Goal: Task Accomplishment & Management: Complete application form

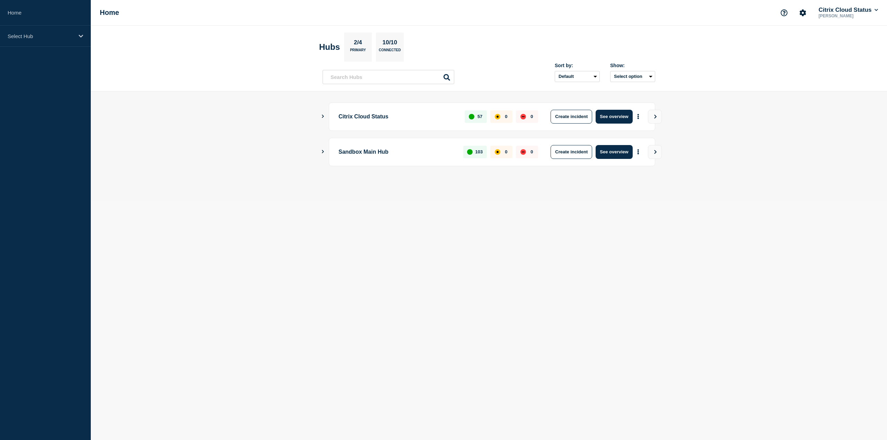
click at [323, 119] on div "Citrix Cloud Status 57 0 0 Create incident See overview" at bounding box center [488, 117] width 333 height 28
click at [324, 116] on icon "Show Connected Hubs" at bounding box center [322, 116] width 5 height 3
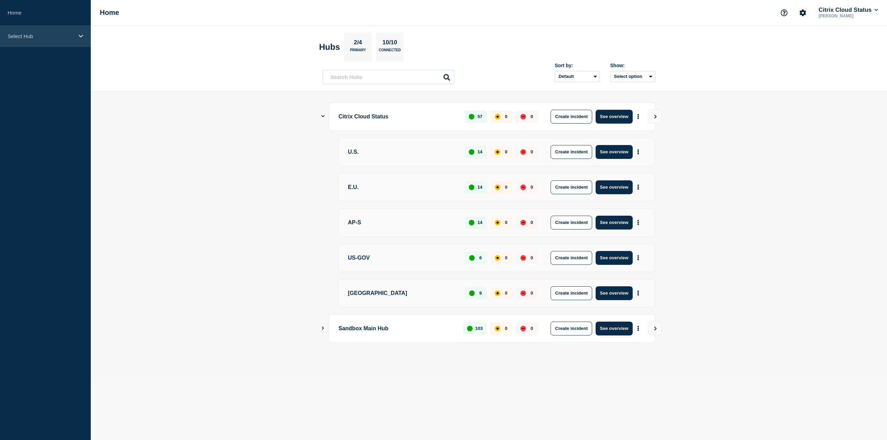
click at [83, 37] on div "Select Hub" at bounding box center [45, 36] width 91 height 21
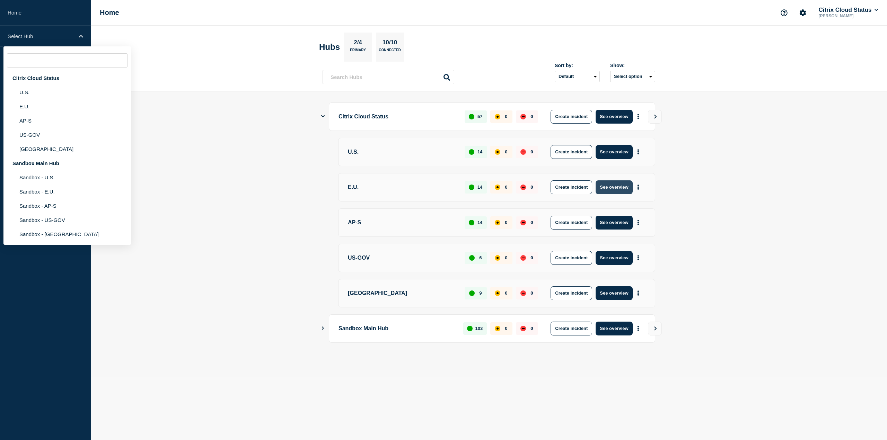
click at [618, 189] on button "See overview" at bounding box center [613, 187] width 37 height 14
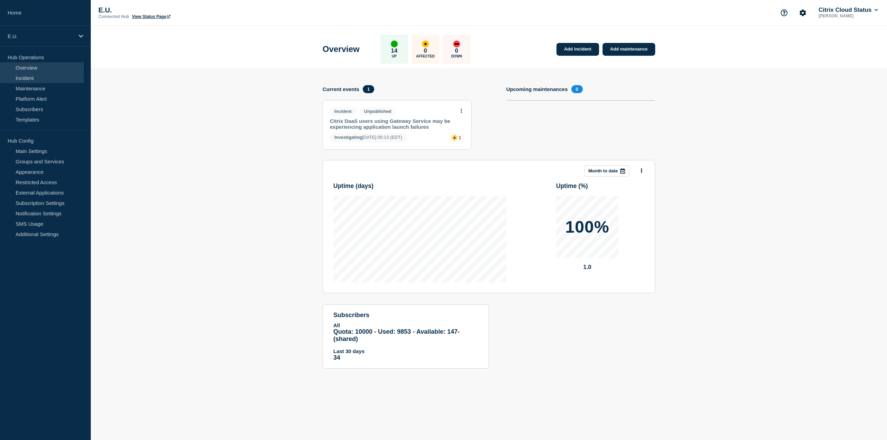
click at [30, 79] on link "Incident" at bounding box center [42, 78] width 84 height 10
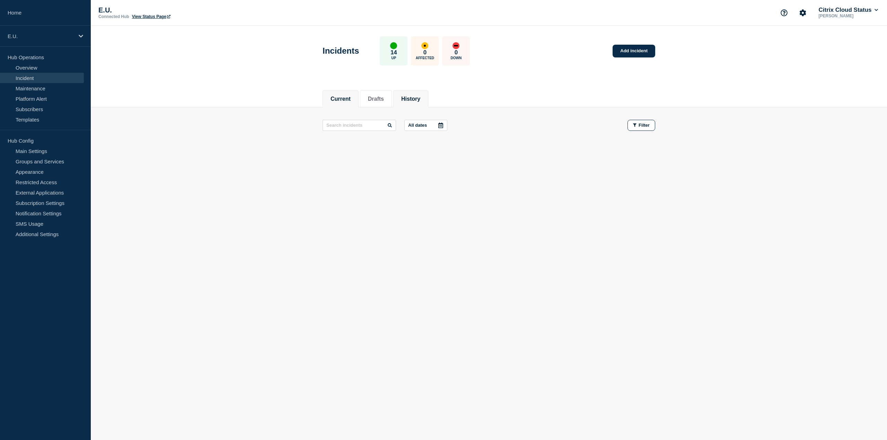
click at [410, 99] on button "History" at bounding box center [410, 99] width 19 height 6
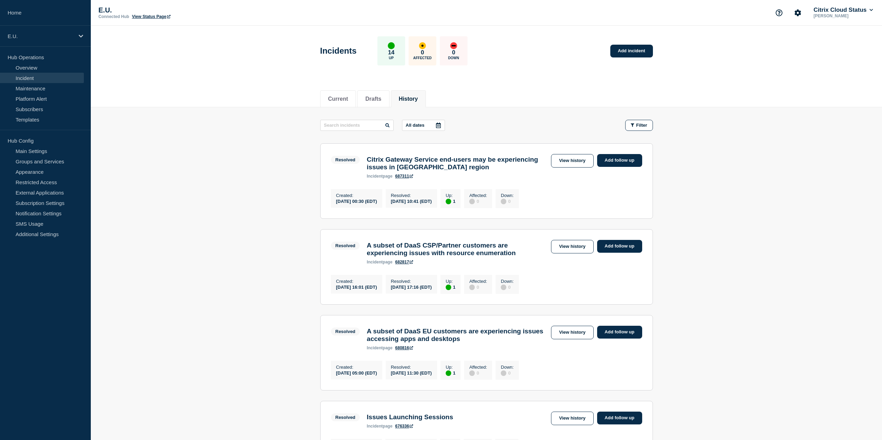
click at [451, 339] on h3 "A subset of DaaS EU customers are experiencing issues accessing apps and deskto…" at bounding box center [456, 335] width 181 height 15
click at [632, 52] on link "Add incident" at bounding box center [631, 51] width 43 height 13
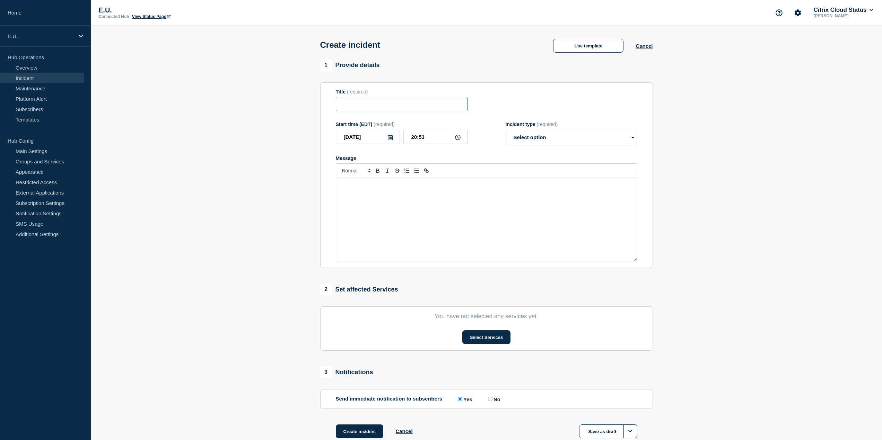
click at [379, 103] on input "Title" at bounding box center [402, 104] width 132 height 14
click at [402, 206] on div "Message" at bounding box center [486, 219] width 301 height 83
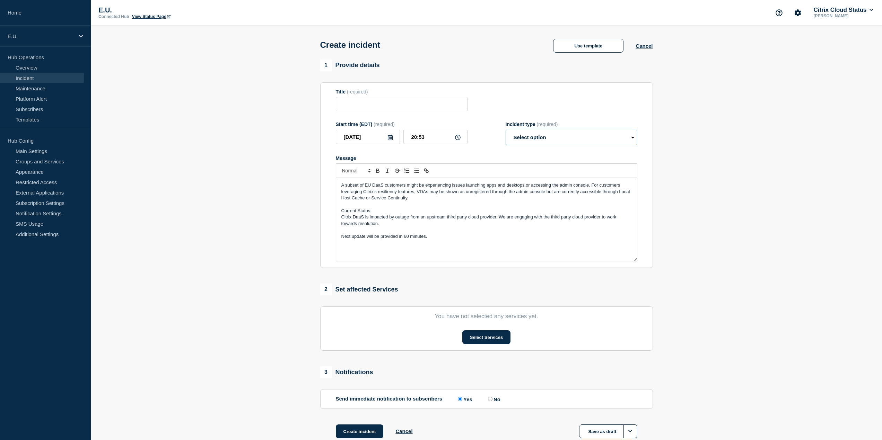
click at [585, 141] on select "Select option Investigating Identified Monitoring" at bounding box center [571, 137] width 132 height 15
select select "investigating"
click at [505, 131] on select "Select option Investigating Identified Monitoring" at bounding box center [571, 137] width 132 height 15
click at [485, 341] on button "Select Services" at bounding box center [486, 337] width 48 height 14
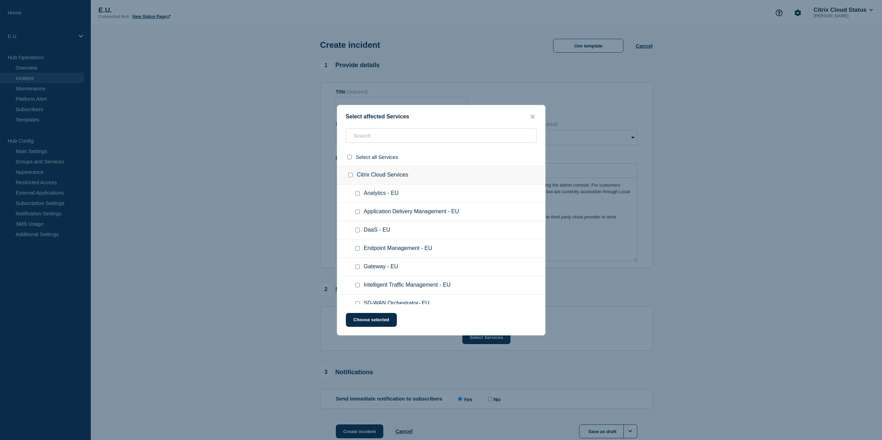
click at [360, 232] on div at bounding box center [359, 230] width 10 height 7
click at [358, 232] on input "DaaS - EU checkbox" at bounding box center [357, 230] width 5 height 5
checkbox input "true"
click at [372, 318] on button "Choose selected" at bounding box center [371, 320] width 51 height 14
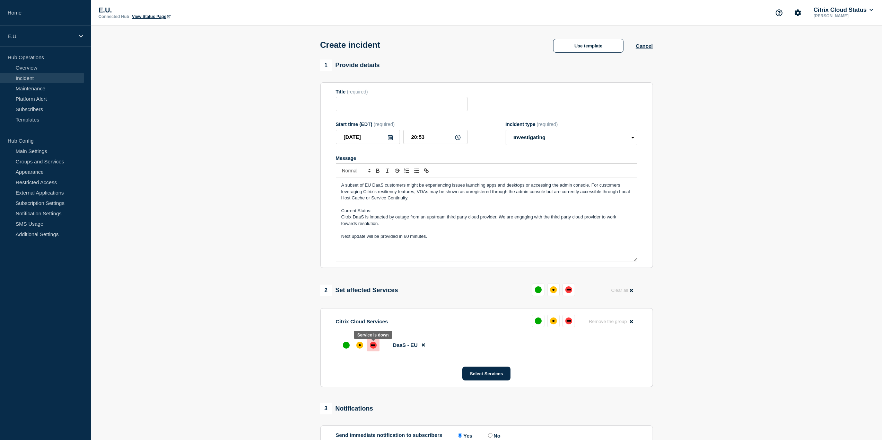
click at [373, 348] on div "down" at bounding box center [373, 345] width 7 height 7
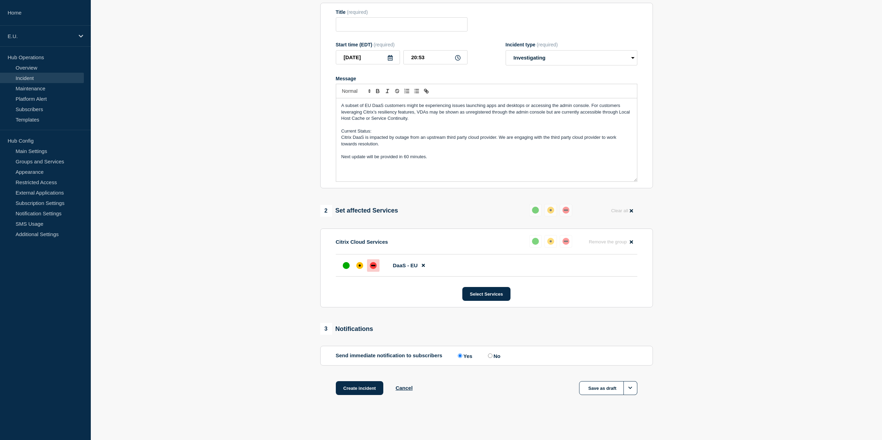
click at [386, 146] on p "Citrix DaaS is impacted by outage from an upstream third party cloud provider. …" at bounding box center [486, 140] width 290 height 13
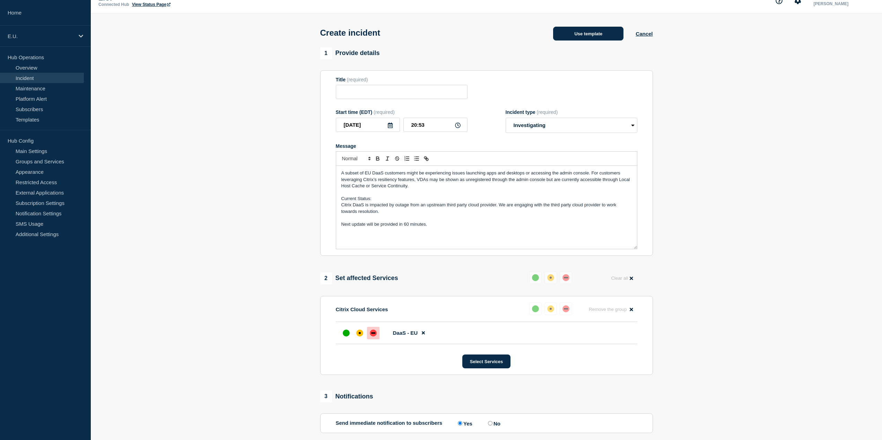
click at [572, 31] on button "Use template" at bounding box center [588, 34] width 70 height 14
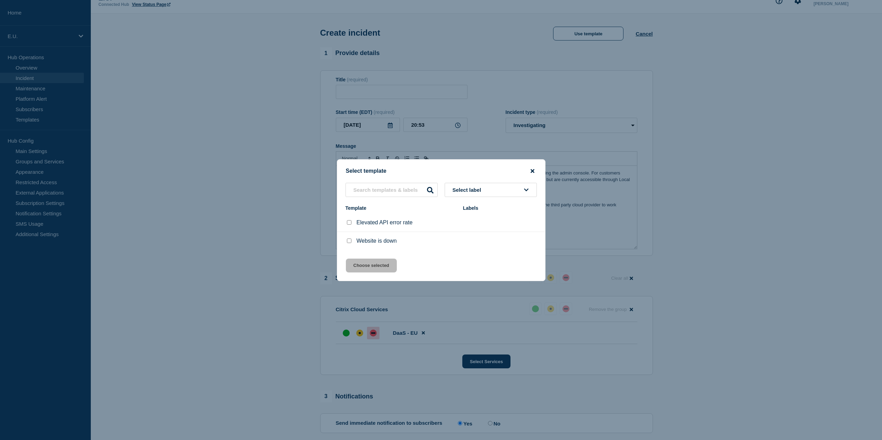
click at [533, 169] on icon "close button" at bounding box center [532, 171] width 4 height 4
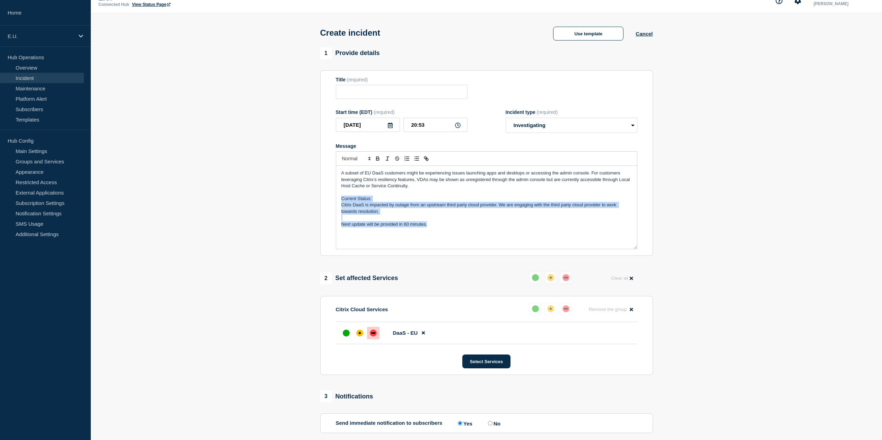
drag, startPoint x: 458, startPoint y: 236, endPoint x: 326, endPoint y: 201, distance: 137.4
click at [326, 201] on section "Title (required) Start time (EDT) (required) 2025-08-26 20:53 Incident type (re…" at bounding box center [486, 163] width 333 height 186
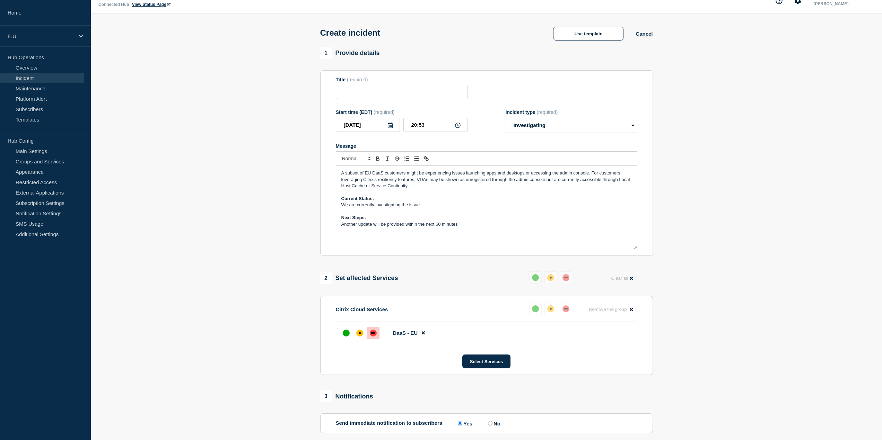
click at [419, 192] on p "Message" at bounding box center [486, 192] width 290 height 6
click at [378, 219] on p "Next Steps:" at bounding box center [486, 218] width 290 height 6
click at [390, 200] on p "Current Status:" at bounding box center [486, 199] width 290 height 6
click at [346, 172] on span "A subset of EU DaaS customers might be experiencing issues launching apps and d…" at bounding box center [486, 179] width 290 height 18
click at [398, 174] on span "A subset of EU DaaS customers might be experiencing issues launching apps and d…" at bounding box center [486, 179] width 290 height 18
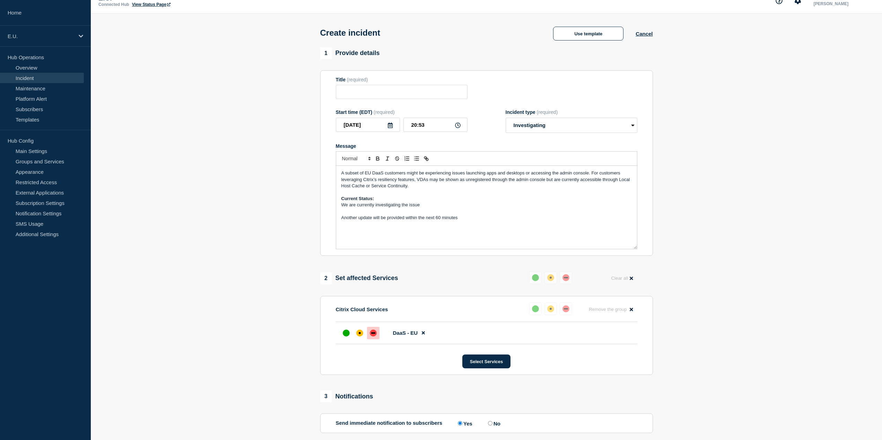
click at [413, 172] on span "A subset of EU DaaS customers might be experiencing issues launching apps and d…" at bounding box center [486, 179] width 290 height 18
click at [480, 193] on p "Message" at bounding box center [486, 192] width 290 height 6
click at [474, 185] on p "A subset of EU DaaS customers may experiencing issues launching apps and deskto…" at bounding box center [486, 179] width 290 height 19
click at [400, 96] on input "Title" at bounding box center [402, 92] width 132 height 14
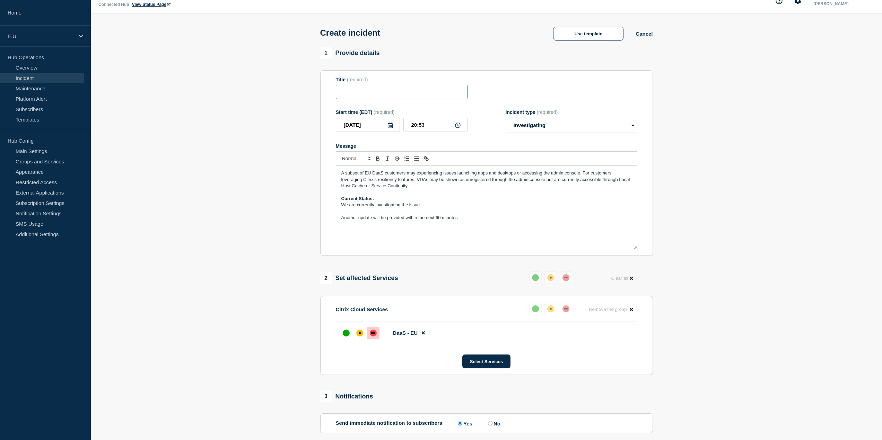
paste input "A subset of DaaS EU customers are experiencing issues accessing apps and deskto…"
type input "A subset of DaaS EU customers are experiencing issues accessing apps and deskto…"
click at [706, 238] on section "1 Provide details Title (required) A subset of DaaS EU customers are experienci…" at bounding box center [486, 263] width 791 height 433
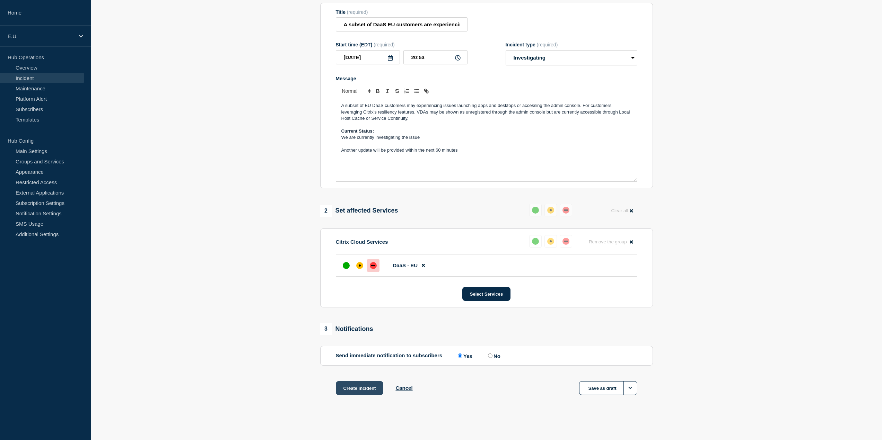
click at [357, 389] on button "Create incident" at bounding box center [360, 388] width 48 height 14
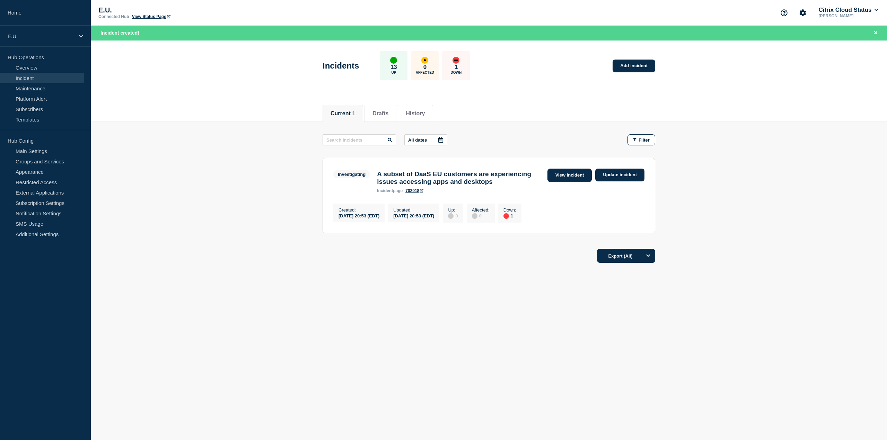
click at [562, 174] on link "View incident" at bounding box center [569, 176] width 45 height 14
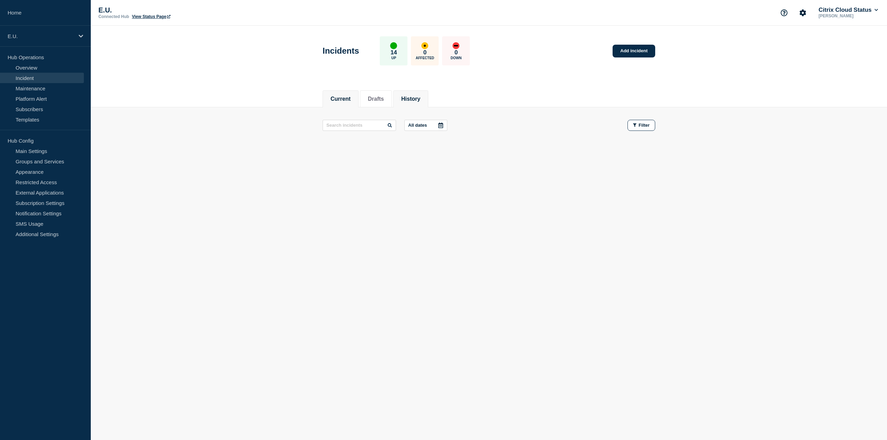
click at [420, 106] on li "History" at bounding box center [410, 98] width 35 height 17
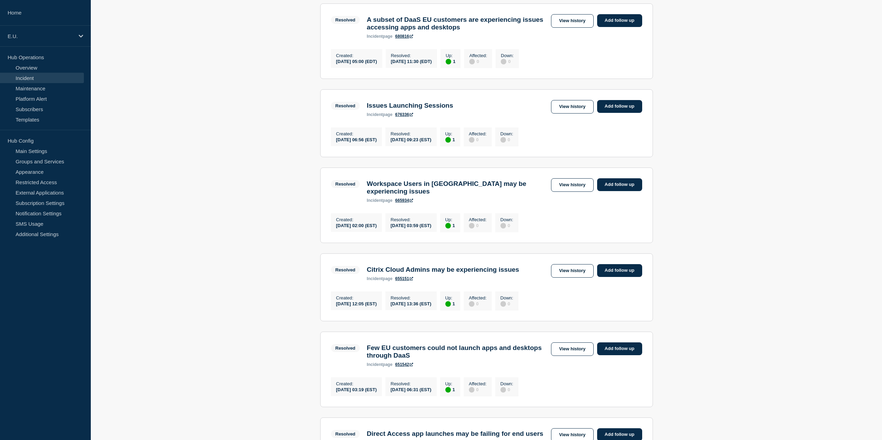
scroll to position [416, 0]
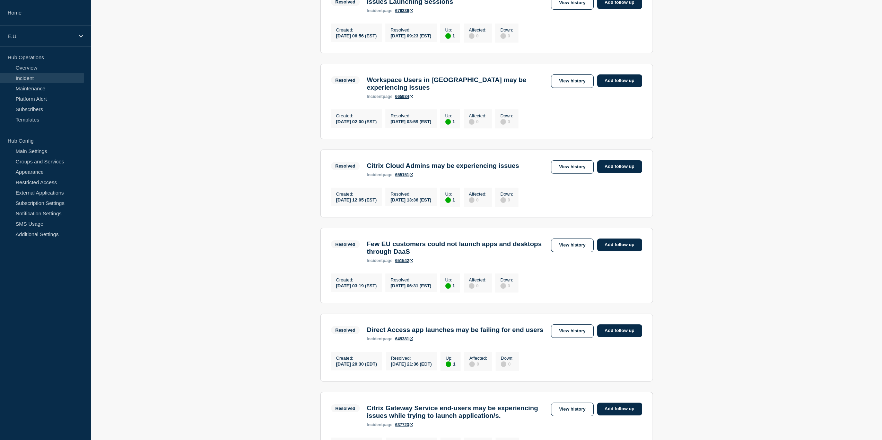
click at [402, 263] on link "651542" at bounding box center [404, 260] width 18 height 5
